Goal: Task Accomplishment & Management: Manage account settings

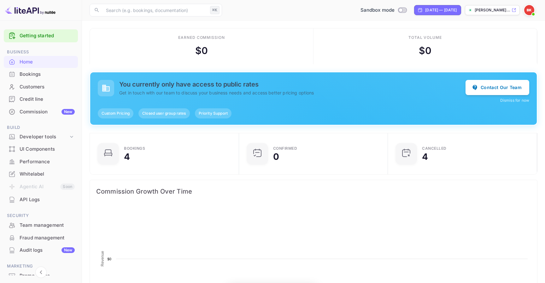
scroll to position [0, 0]
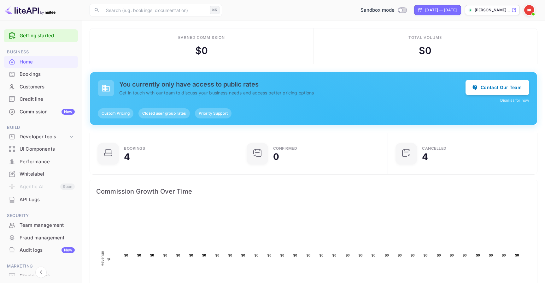
click at [41, 75] on div "Bookings" at bounding box center [47, 74] width 55 height 7
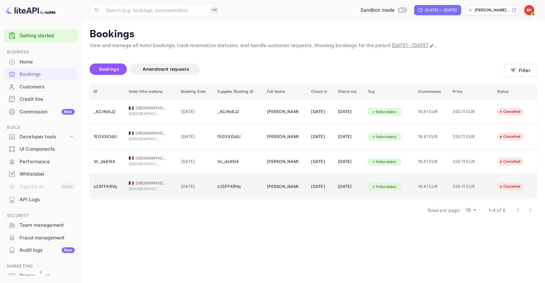
click at [183, 190] on div "[DATE]" at bounding box center [195, 186] width 29 height 10
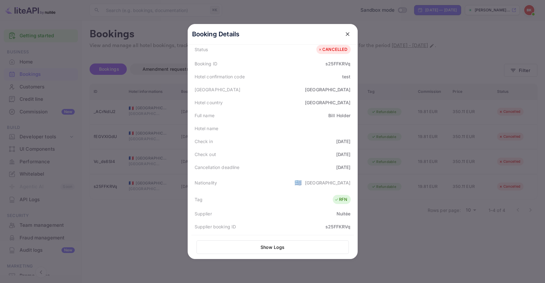
scroll to position [169, 0]
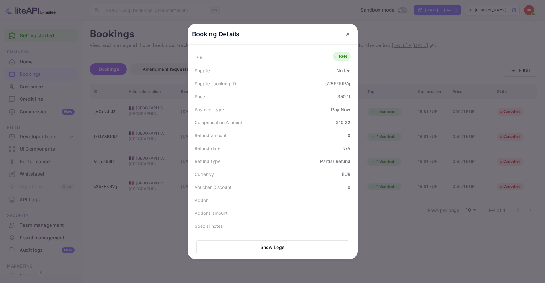
click at [344, 35] on button "close" at bounding box center [347, 33] width 11 height 11
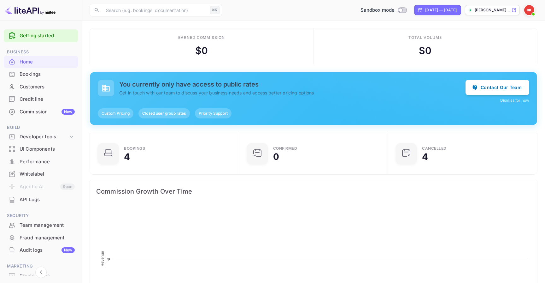
scroll to position [103, 145]
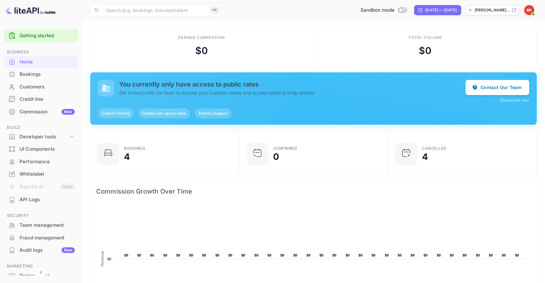
click at [59, 222] on div "Team management" at bounding box center [47, 225] width 55 height 7
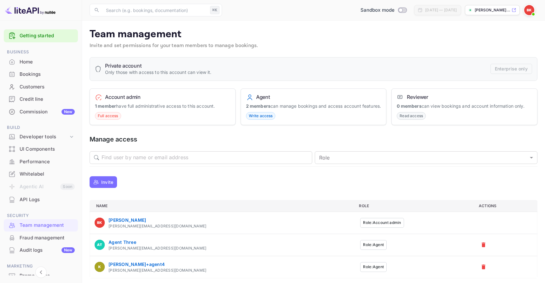
scroll to position [9, 0]
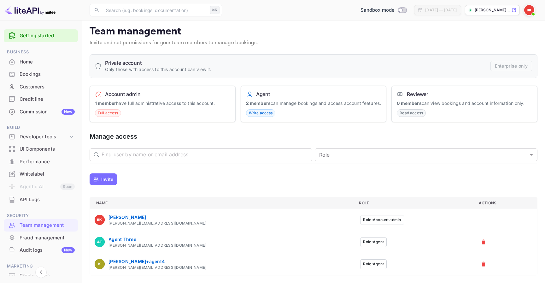
click at [113, 172] on div "Invite" at bounding box center [314, 178] width 448 height 15
click at [111, 180] on p "Invite" at bounding box center [107, 179] width 12 height 7
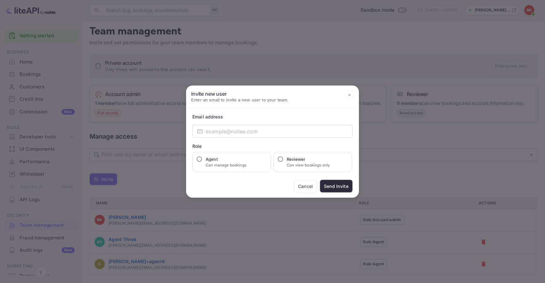
click at [279, 123] on div "Email address ​ ​ Role Agent Can manage bookings Reviewer Can view bookings onl…" at bounding box center [272, 152] width 173 height 89
click at [278, 126] on input "email" at bounding box center [279, 131] width 147 height 13
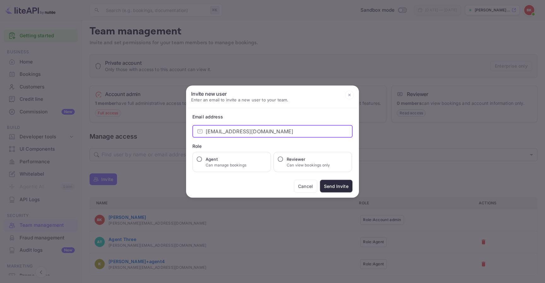
click at [245, 132] on input "yassir.ettabti+nwadmin@nuitee.com" at bounding box center [279, 131] width 147 height 13
click at [247, 132] on input "yassir.ettabti+nwadmin@nuitee.com" at bounding box center [279, 131] width 147 height 13
click at [254, 132] on input "yassir.ettabti+admin@nuitee.com" at bounding box center [279, 131] width 147 height 13
type input "yassir.ettabti+admin01@nuitee.com"
click at [391, 40] on div at bounding box center [272, 141] width 545 height 283
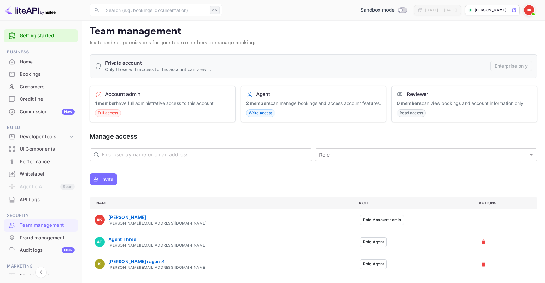
click at [527, 10] on img at bounding box center [530, 10] width 10 height 10
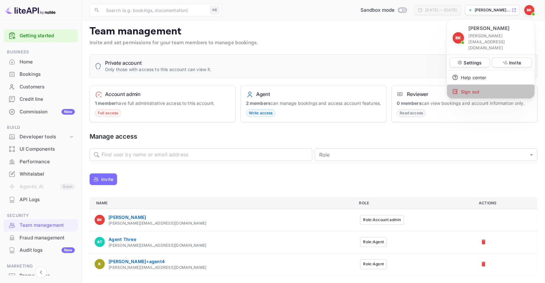
click at [487, 85] on div "Sign out" at bounding box center [491, 92] width 88 height 14
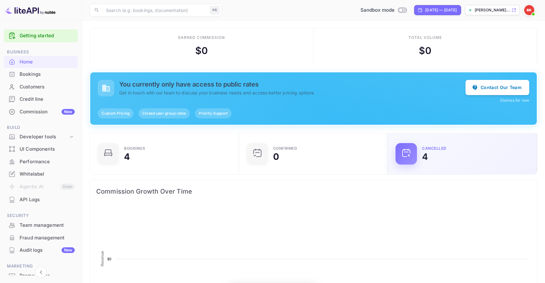
scroll to position [103, 145]
